Goal: Task Accomplishment & Management: Complete application form

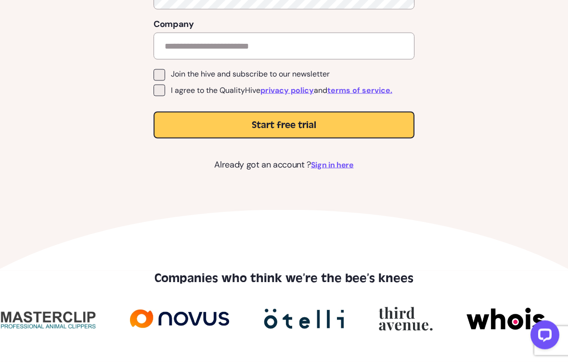
scroll to position [360, 0]
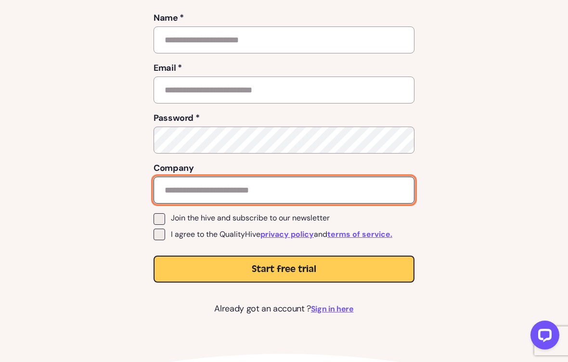
click at [186, 182] on input "text" at bounding box center [284, 190] width 261 height 27
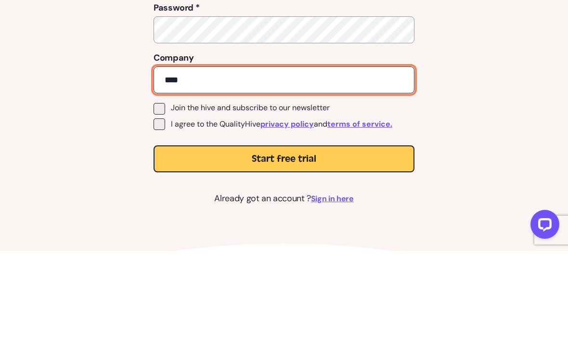
type input "****"
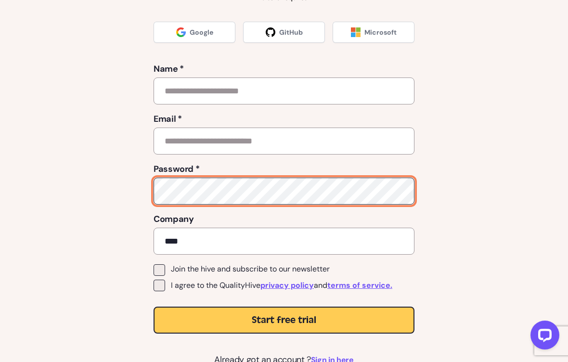
scroll to position [168, 0]
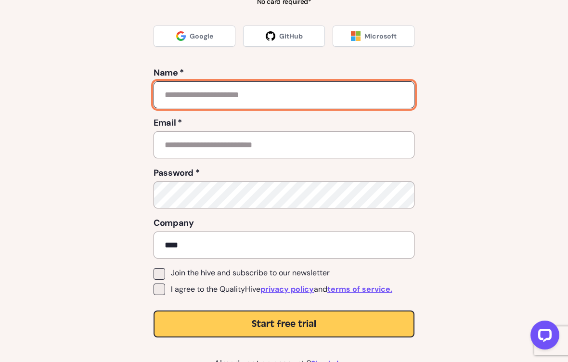
click at [173, 91] on input "text" at bounding box center [284, 94] width 261 height 27
type input "***"
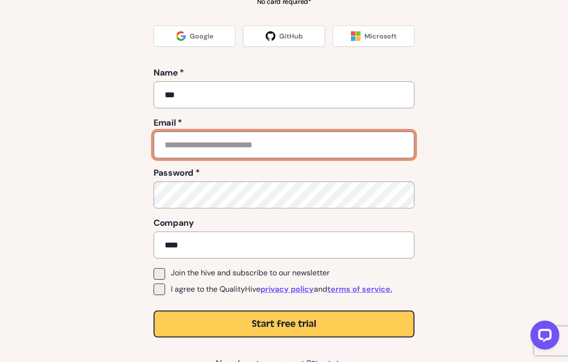
click at [322, 152] on input "email" at bounding box center [284, 145] width 261 height 27
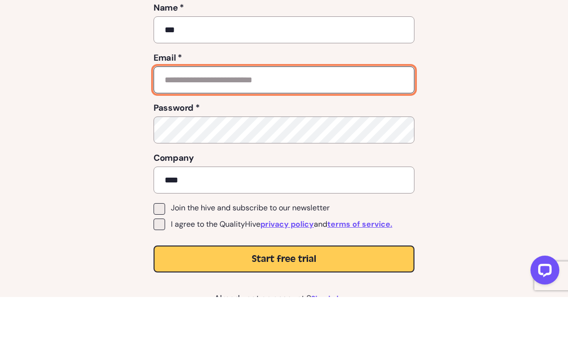
click at [339, 132] on input "email" at bounding box center [284, 145] width 261 height 27
type input "*"
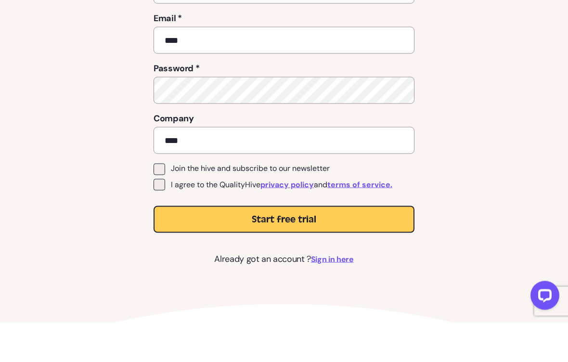
scroll to position [273, 0]
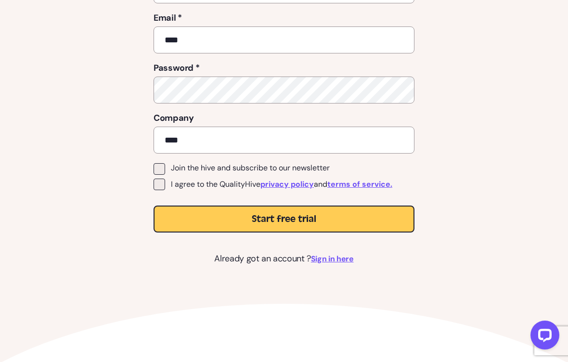
click at [423, 156] on div "Start a free trial of QualityHive and start looking forward to feedback No card…" at bounding box center [284, 36] width 478 height 459
click at [382, 222] on button "Start free trial" at bounding box center [284, 219] width 261 height 27
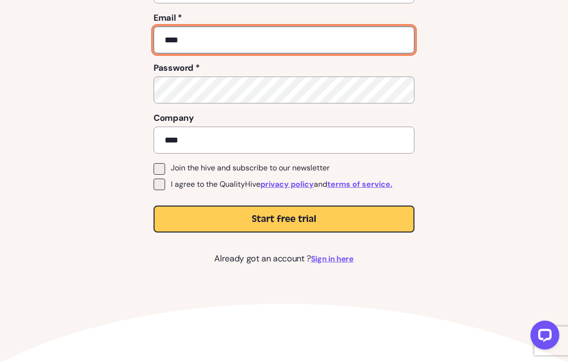
click at [383, 36] on input "****" at bounding box center [284, 39] width 261 height 27
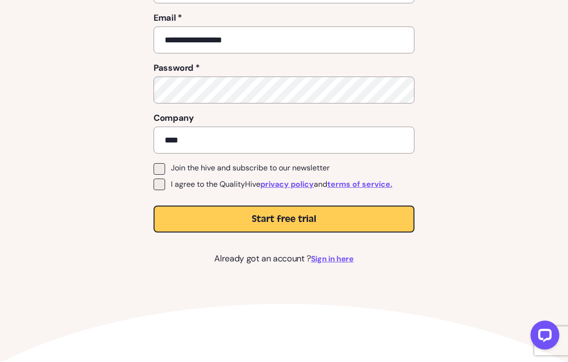
click at [346, 218] on button "Start free trial" at bounding box center [284, 219] width 261 height 27
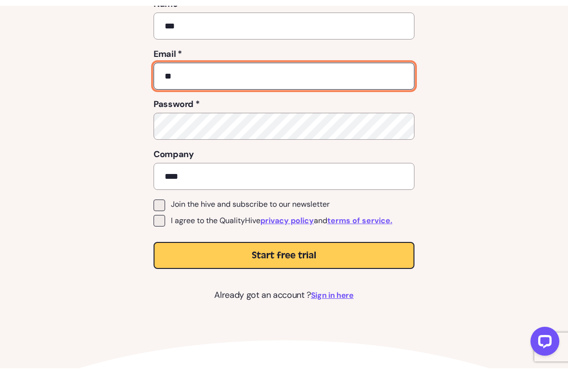
scroll to position [238, 0]
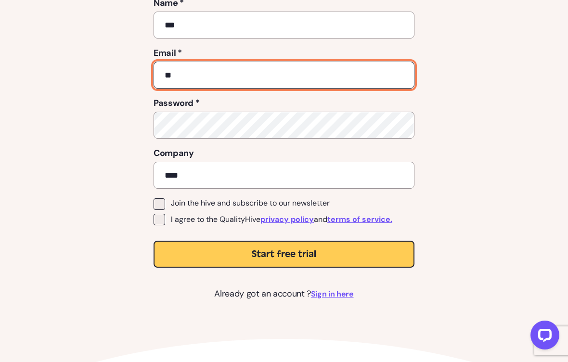
type input "*"
